Goal: Task Accomplishment & Management: Use online tool/utility

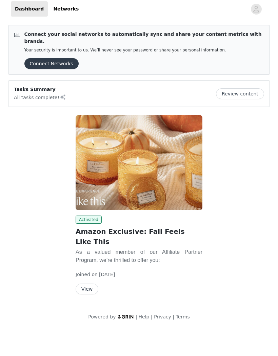
click at [182, 195] on img at bounding box center [138, 162] width 127 height 95
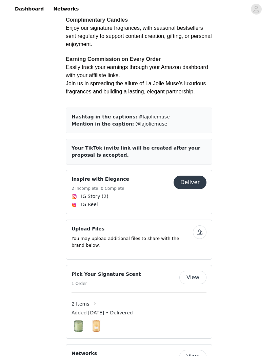
scroll to position [134, 0]
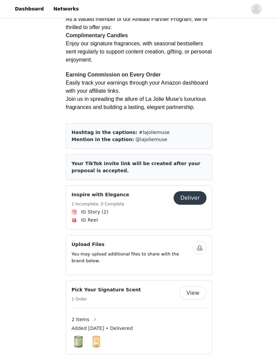
click at [200, 161] on span "Your TikTok invite link will be created after your proposal is accepted." at bounding box center [135, 167] width 129 height 13
click at [196, 161] on span "Your TikTok invite link will be created after your proposal is accepted." at bounding box center [135, 167] width 129 height 13
click at [194, 191] on button "Deliver" at bounding box center [189, 198] width 33 height 14
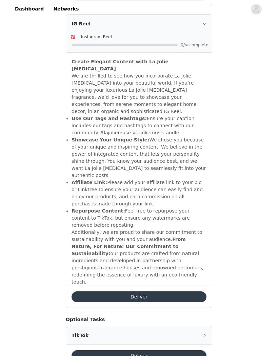
scroll to position [728, 0]
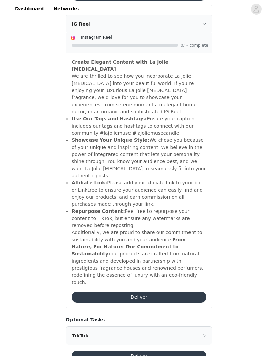
click at [204, 334] on icon "icon: right" at bounding box center [204, 336] width 4 height 4
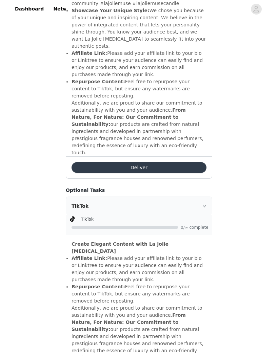
scroll to position [858, 0]
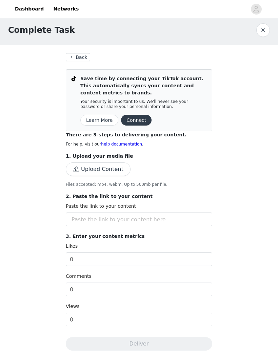
scroll to position [5, 0]
click at [133, 123] on button "Connect" at bounding box center [136, 119] width 30 height 11
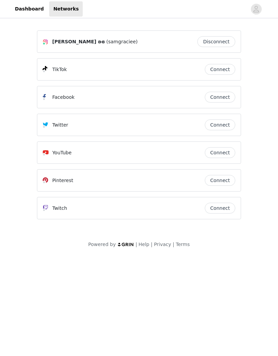
click at [227, 71] on button "Connect" at bounding box center [219, 69] width 30 height 11
click at [221, 154] on button "Connect" at bounding box center [219, 152] width 30 height 11
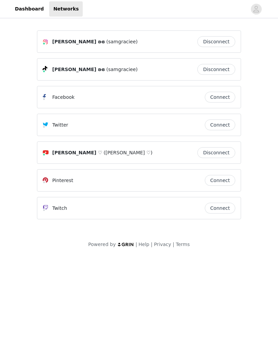
click at [31, 5] on link "Dashboard" at bounding box center [29, 8] width 37 height 15
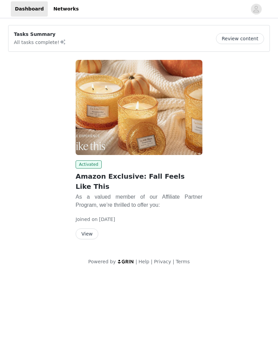
click at [90, 228] on button "View" at bounding box center [86, 233] width 23 height 11
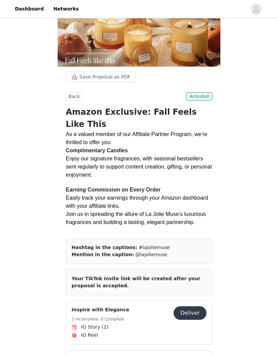
scroll to position [20, 0]
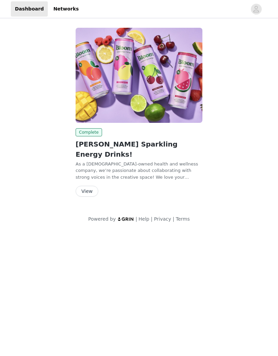
click at [92, 186] on button "View" at bounding box center [86, 191] width 23 height 11
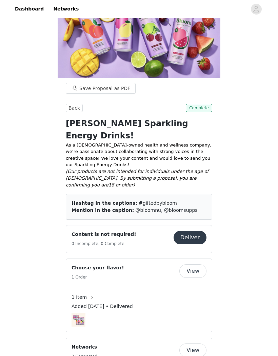
scroll to position [32, 0]
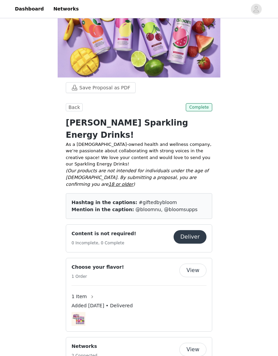
click at [192, 244] on button "Deliver" at bounding box center [189, 237] width 33 height 14
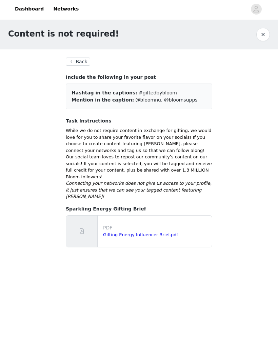
click at [84, 63] on button "Back" at bounding box center [78, 62] width 24 height 8
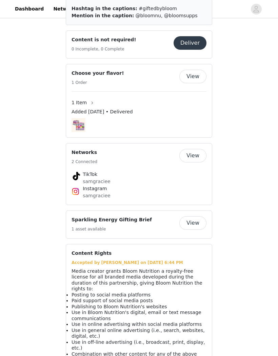
scroll to position [228, 0]
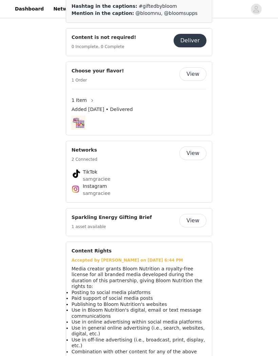
click at [198, 160] on button "View" at bounding box center [192, 154] width 27 height 14
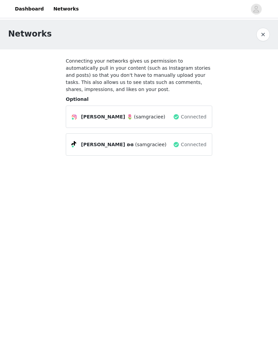
click at [258, 35] on button "button" at bounding box center [263, 35] width 14 height 14
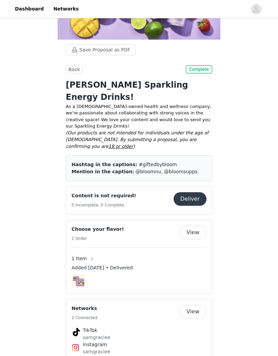
scroll to position [85, 0]
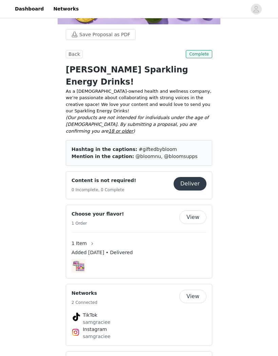
click at [141, 194] on div "Content is not required! 0 Incomplete, 0 Complete" at bounding box center [122, 185] width 102 height 17
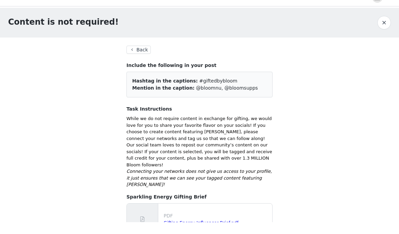
scroll to position [12, 0]
